Goal: Information Seeking & Learning: Understand process/instructions

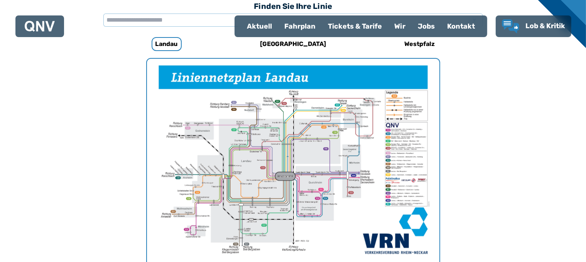
scroll to position [285, 0]
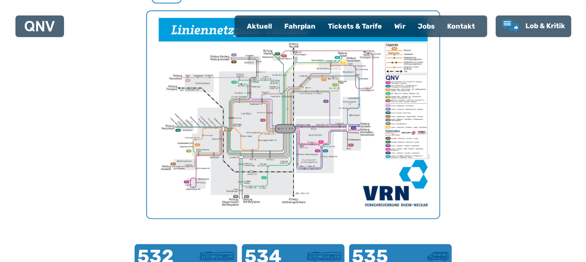
click at [347, 152] on img "1 von 1" at bounding box center [293, 114] width 293 height 207
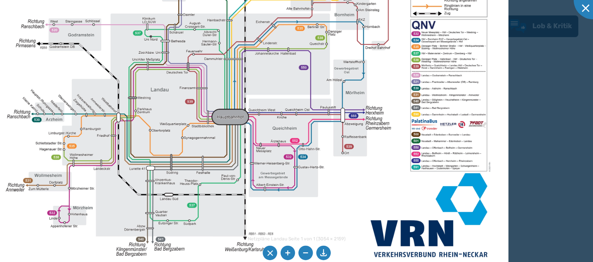
click at [334, 179] on img at bounding box center [245, 91] width 528 height 373
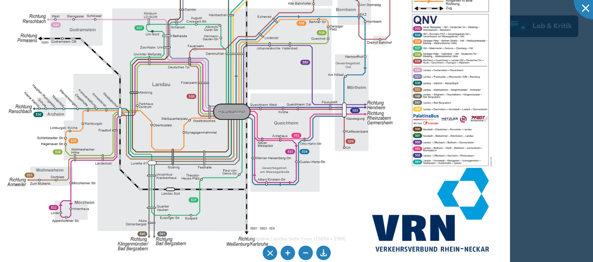
click at [298, 112] on img at bounding box center [246, 86] width 528 height 373
click at [64, 210] on img at bounding box center [246, 86] width 528 height 373
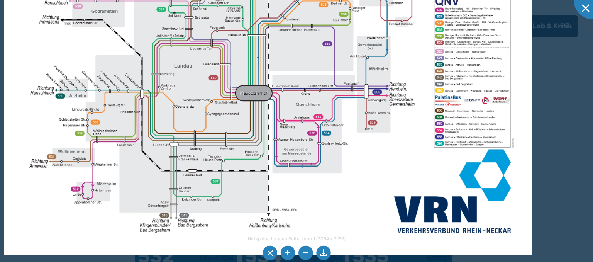
click at [309, 120] on img at bounding box center [268, 67] width 528 height 373
click at [302, 147] on img at bounding box center [268, 67] width 528 height 373
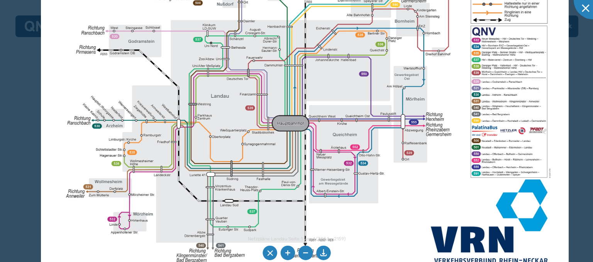
click at [398, 200] on img at bounding box center [305, 98] width 528 height 373
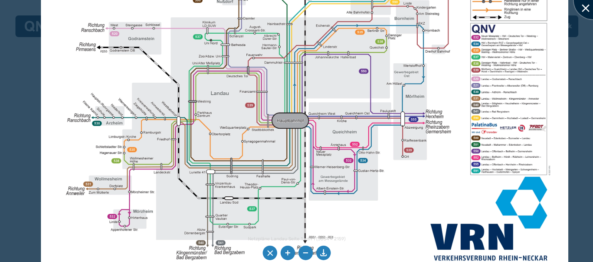
click at [580, 5] on div at bounding box center [593, 0] width 39 height 39
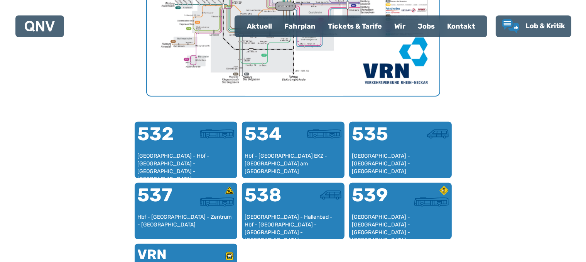
scroll to position [448, 0]
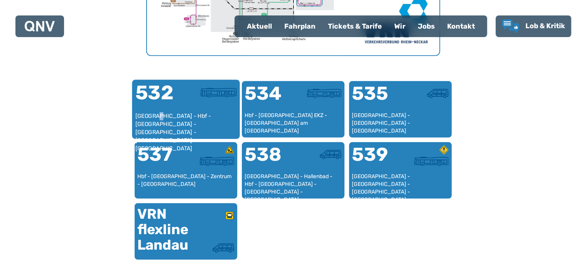
click at [161, 112] on div "[GEOGRAPHIC_DATA] - Hbf - [GEOGRAPHIC_DATA] - [GEOGRAPHIC_DATA] - [GEOGRAPHIC_D…" at bounding box center [186, 124] width 102 height 24
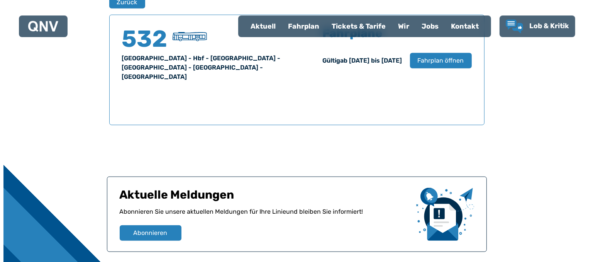
scroll to position [508, 0]
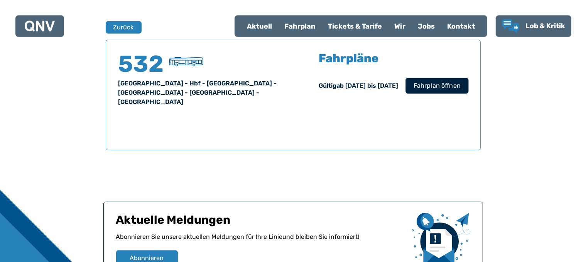
click at [440, 85] on span "Fahrplan öffnen" at bounding box center [436, 85] width 47 height 9
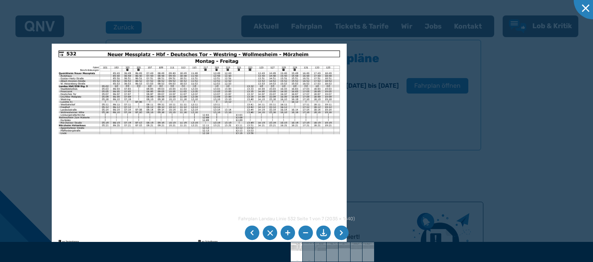
click at [63, 56] on img at bounding box center [199, 148] width 295 height 209
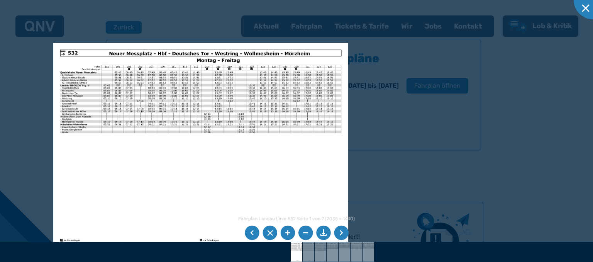
click at [445, 117] on div at bounding box center [296, 131] width 593 height 262
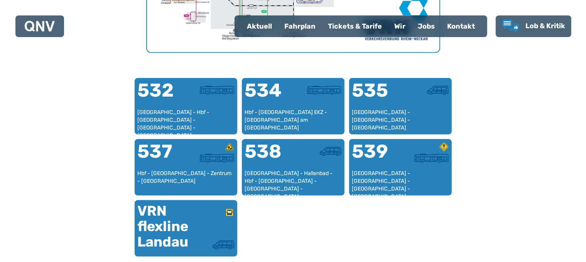
scroll to position [442, 0]
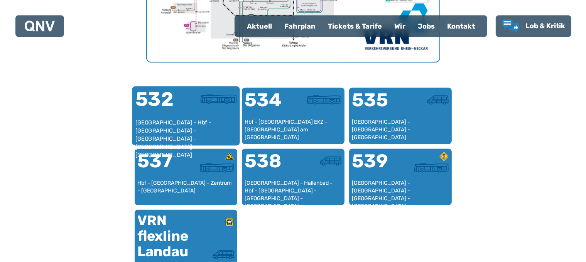
click at [203, 129] on div "[GEOGRAPHIC_DATA] - Hbf - [GEOGRAPHIC_DATA] - [GEOGRAPHIC_DATA] - [GEOGRAPHIC_D…" at bounding box center [186, 131] width 102 height 24
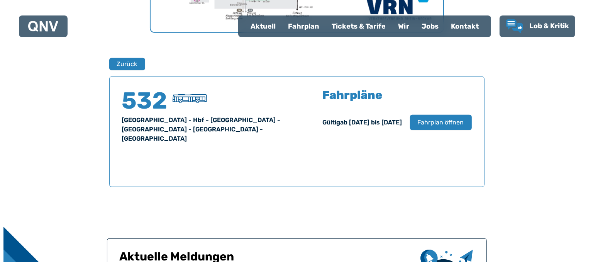
scroll to position [463, 0]
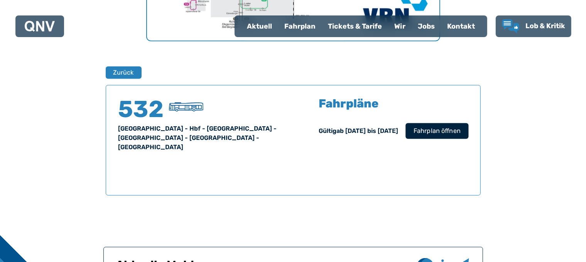
click at [438, 127] on span "Fahrplan öffnen" at bounding box center [436, 130] width 47 height 9
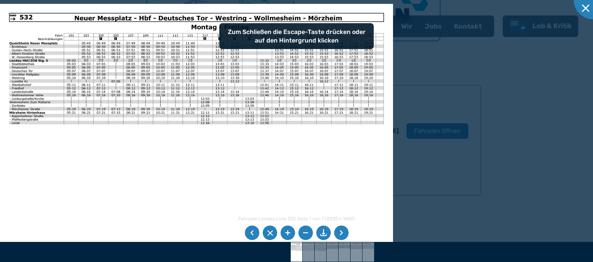
click at [236, 164] on img at bounding box center [196, 143] width 393 height 278
